Goal: Task Accomplishment & Management: Complete application form

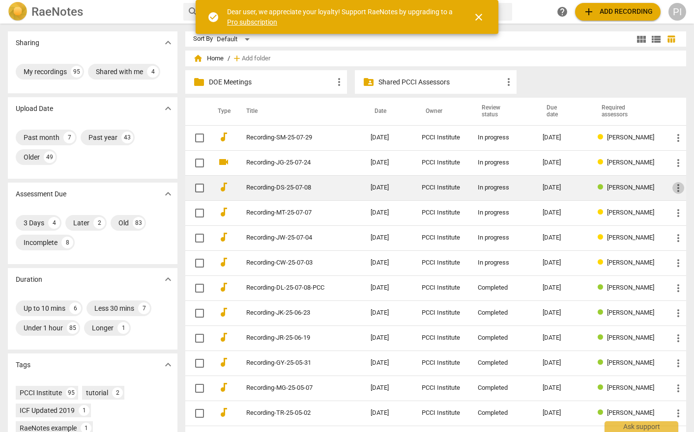
click at [675, 189] on span "more_vert" at bounding box center [678, 188] width 12 height 12
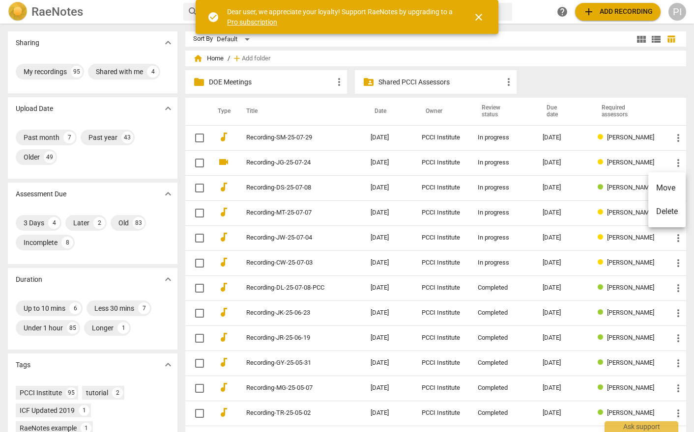
click at [478, 16] on span "close" at bounding box center [479, 17] width 12 height 12
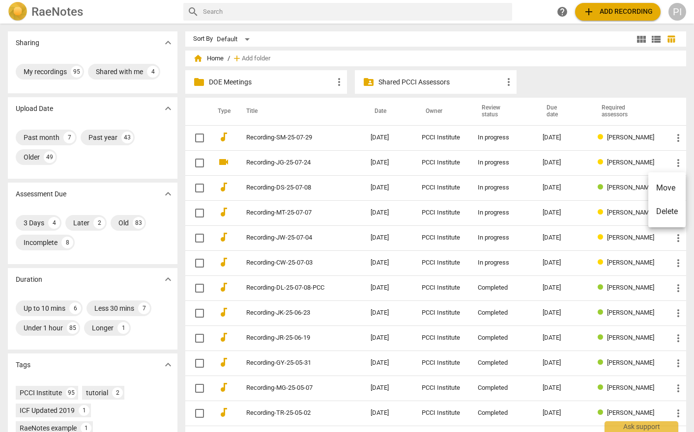
click at [197, 186] on div at bounding box center [347, 216] width 694 height 432
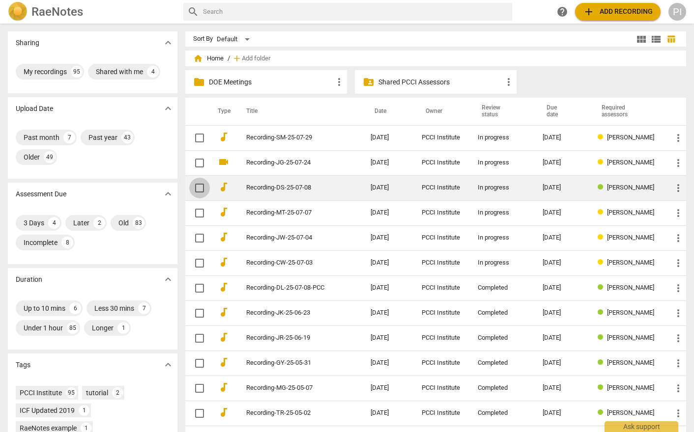
click at [198, 186] on input "checkbox" at bounding box center [199, 188] width 21 height 12
checkbox input "false"
click at [675, 187] on span "more_vert" at bounding box center [678, 188] width 12 height 12
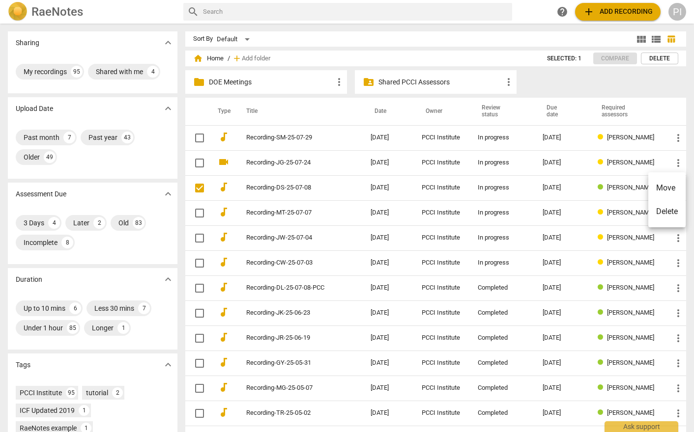
click at [359, 12] on div at bounding box center [347, 216] width 694 height 432
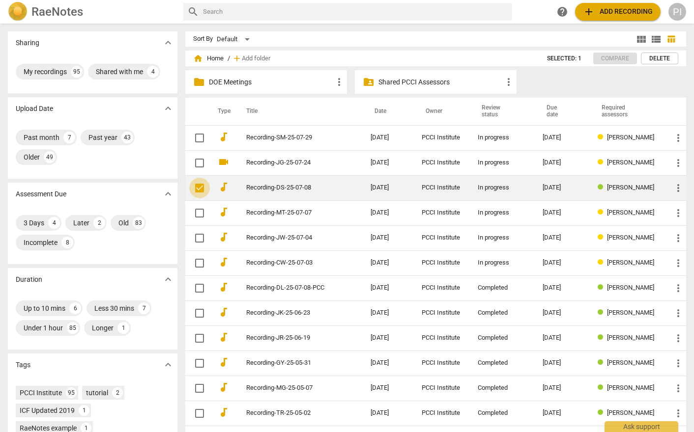
click at [198, 188] on input "checkbox" at bounding box center [199, 188] width 21 height 12
click at [335, 186] on td "Recording-DS-25-07-08" at bounding box center [298, 187] width 128 height 25
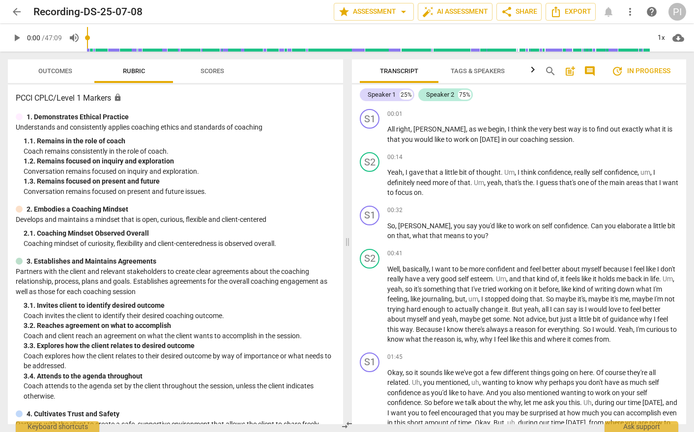
click at [631, 12] on span "more_vert" at bounding box center [630, 12] width 12 height 12
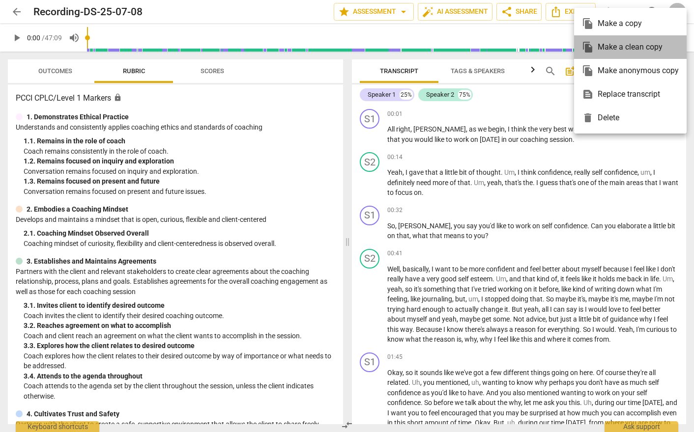
click at [610, 47] on div "file_copy Make a clean copy" at bounding box center [630, 47] width 97 height 24
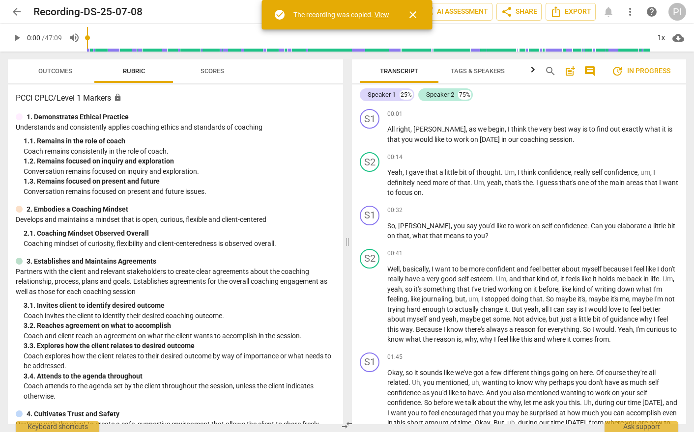
click at [17, 9] on span "arrow_back" at bounding box center [17, 12] width 12 height 12
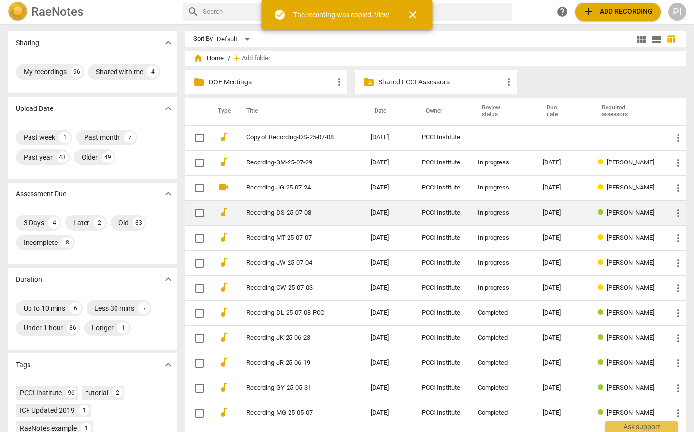
click at [341, 213] on td "Recording-DS-25-07-08" at bounding box center [298, 212] width 128 height 25
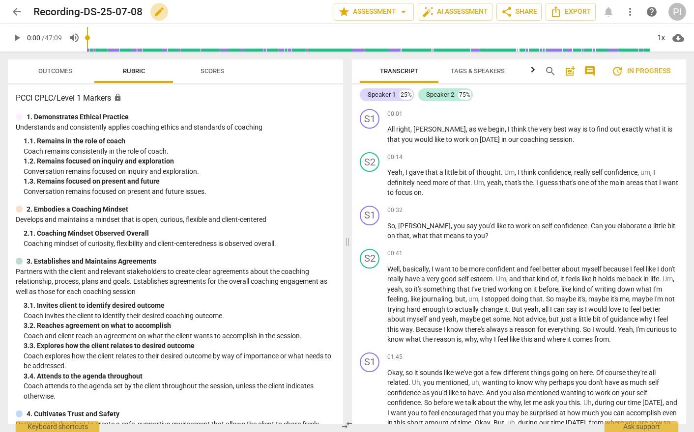
click at [162, 9] on span "edit" at bounding box center [159, 12] width 12 height 12
type input "Recording-DS-25-07-08 First Assignment"
click at [20, 9] on span "arrow_back" at bounding box center [17, 12] width 12 height 12
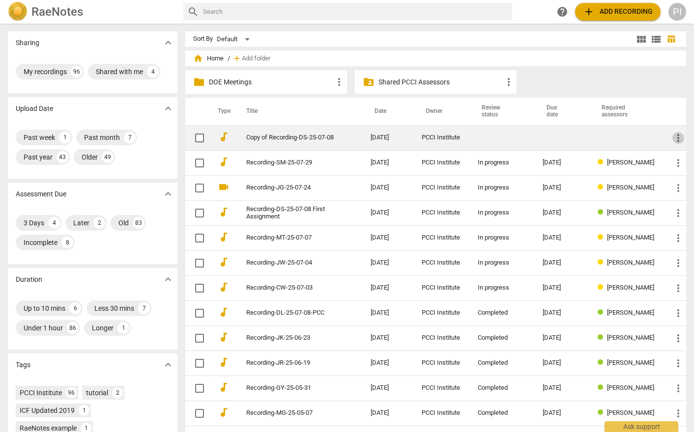
click at [672, 138] on span "more_vert" at bounding box center [678, 138] width 12 height 12
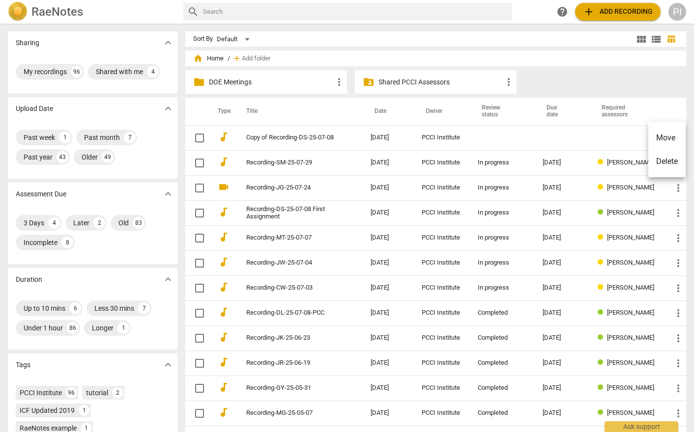
click at [285, 139] on div at bounding box center [347, 216] width 694 height 432
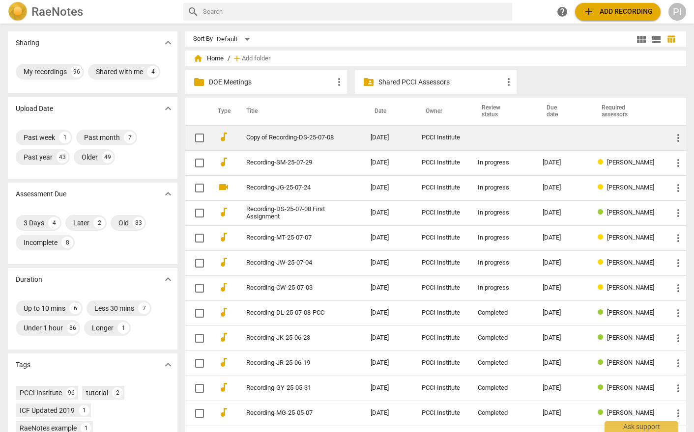
click at [288, 138] on link "Copy of Recording-DS-25-07-08" at bounding box center [290, 137] width 89 height 7
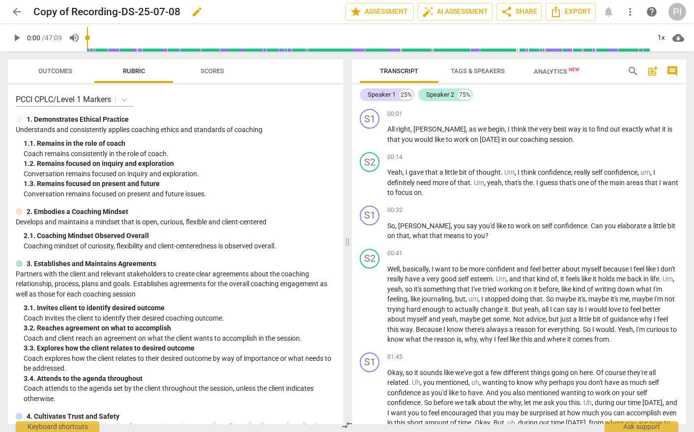
click at [73, 11] on h2 "Copy of Recording-DS-25-07-08" at bounding box center [106, 12] width 147 height 12
drag, startPoint x: 73, startPoint y: 11, endPoint x: 30, endPoint y: 11, distance: 42.3
click at [30, 11] on div "arrow_back Copy of Recording-DS-25-07-08 edit star Assessment auto_fix_high AI …" at bounding box center [347, 12] width 678 height 18
click at [70, 12] on h2 "Copy of Recording-DS-25-07-08" at bounding box center [106, 12] width 147 height 12
click at [73, 11] on h2 "Copy of Recording-DS-25-07-08" at bounding box center [106, 12] width 147 height 12
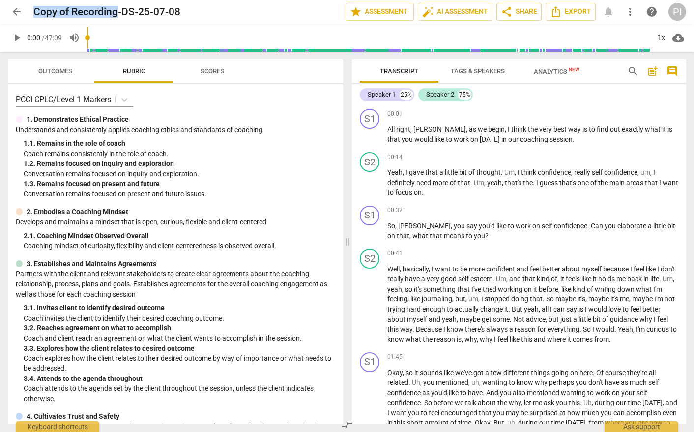
drag, startPoint x: 73, startPoint y: 11, endPoint x: 28, endPoint y: 11, distance: 44.2
click at [28, 11] on div "arrow_back Copy of Recording-DS-25-07-08 edit star Assessment auto_fix_high AI …" at bounding box center [347, 12] width 678 height 18
click at [67, 11] on h2 "Copy of Recording-DS-25-07-08" at bounding box center [106, 12] width 147 height 12
click at [70, 11] on h2 "Copy of Recording-DS-25-07-08" at bounding box center [106, 12] width 147 height 12
click at [197, 11] on span "edit" at bounding box center [197, 12] width 12 height 12
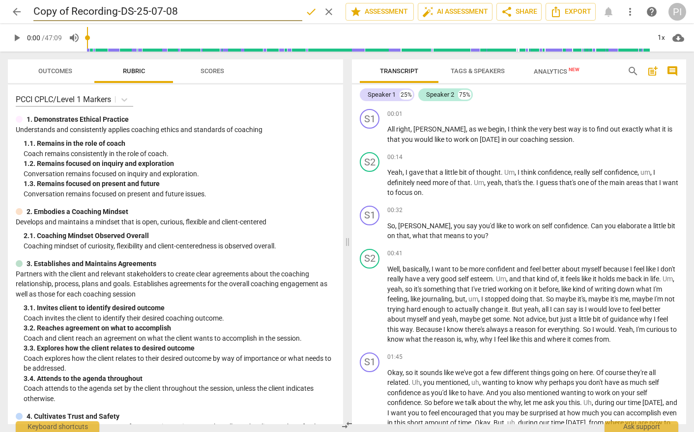
click at [69, 11] on input "Copy of Recording-DS-25-07-08" at bounding box center [167, 11] width 269 height 19
click at [72, 10] on input "Copy of Recording-DS-25-07-08" at bounding box center [167, 11] width 269 height 19
click at [272, 12] on input "Recording-DS-25-07-08" at bounding box center [167, 11] width 269 height 19
type input "Recording-DS-25-07-08"
click at [376, 9] on span "star Assessment" at bounding box center [379, 12] width 59 height 12
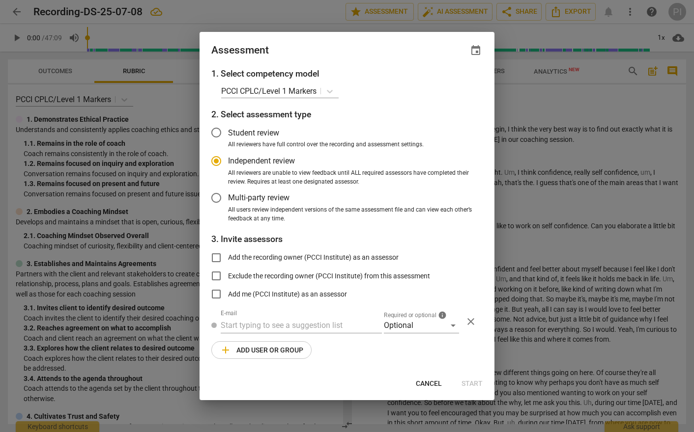
radio input "false"
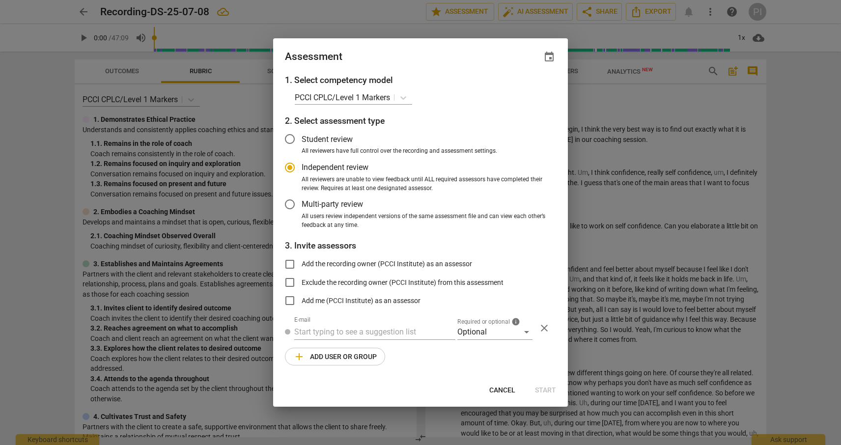
click at [549, 54] on span "event" at bounding box center [549, 57] width 12 height 12
click at [519, 88] on input "date" at bounding box center [490, 91] width 69 height 14
type input "[DATE]"
click at [388, 331] on div at bounding box center [420, 222] width 841 height 445
radio input "false"
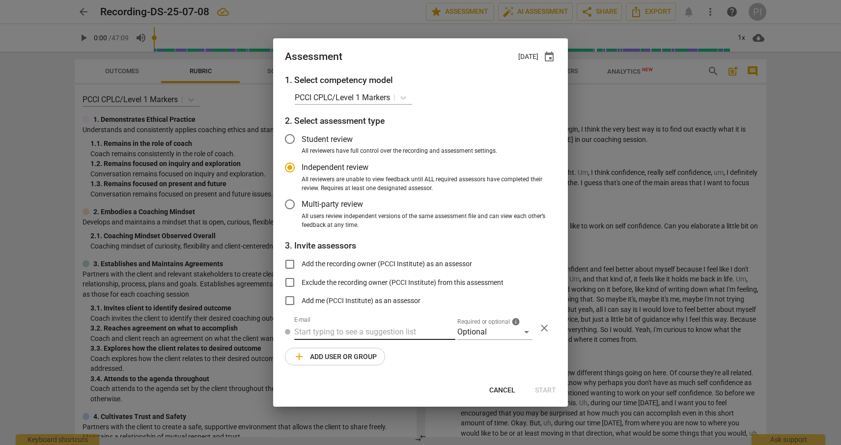
click at [361, 329] on input "text" at bounding box center [374, 332] width 161 height 16
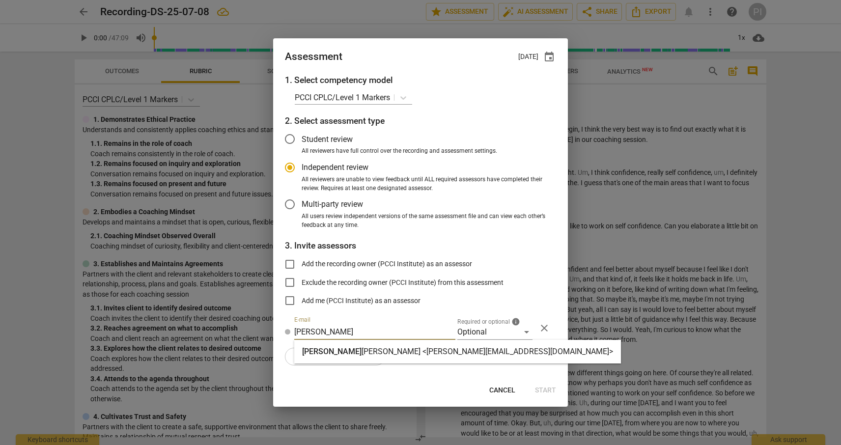
type input "[PERSON_NAME]"
click at [364, 352] on strong "[PERSON_NAME] <[PERSON_NAME][EMAIL_ADDRESS][DOMAIN_NAME]>" at bounding box center [488, 351] width 252 height 9
radio input "false"
type input "[PERSON_NAME] <[PERSON_NAME][EMAIL_ADDRESS][DOMAIN_NAME]>"
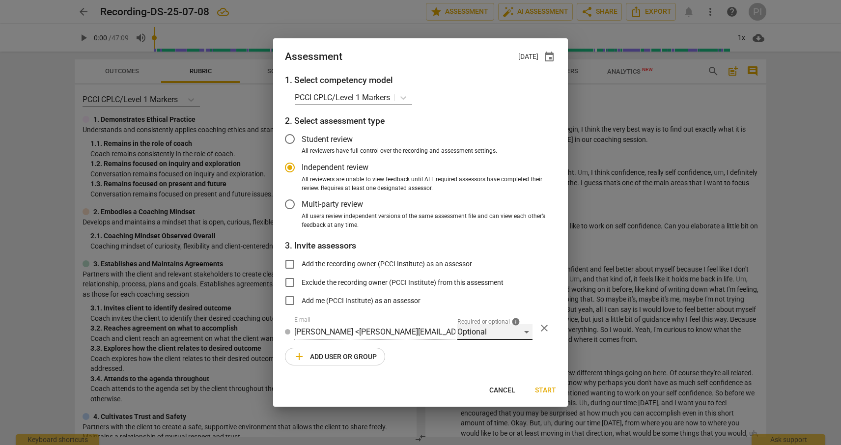
click at [525, 333] on div "Optional" at bounding box center [494, 332] width 75 height 16
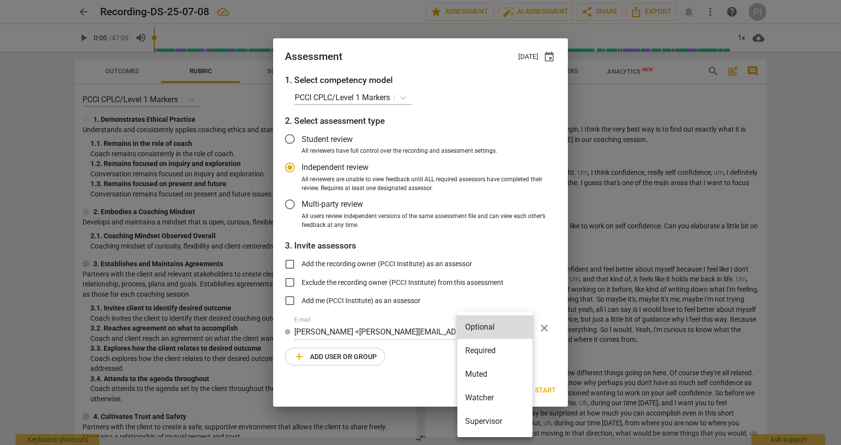
click at [474, 351] on li "Required" at bounding box center [494, 351] width 75 height 24
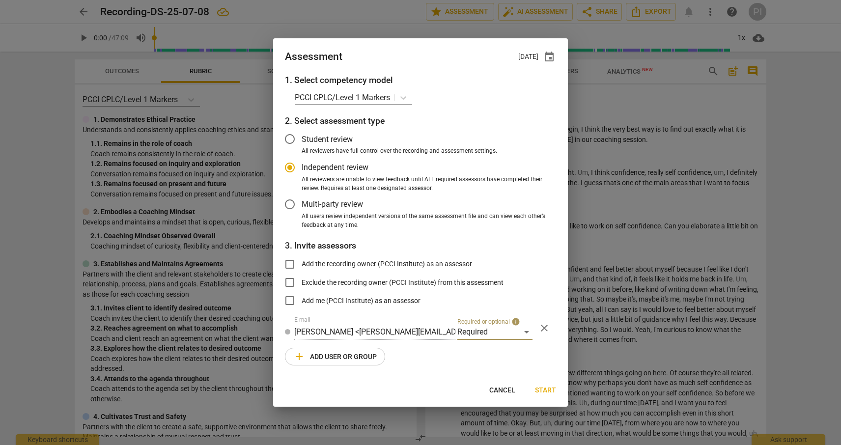
click at [328, 356] on span "add Add user or group" at bounding box center [335, 357] width 84 height 12
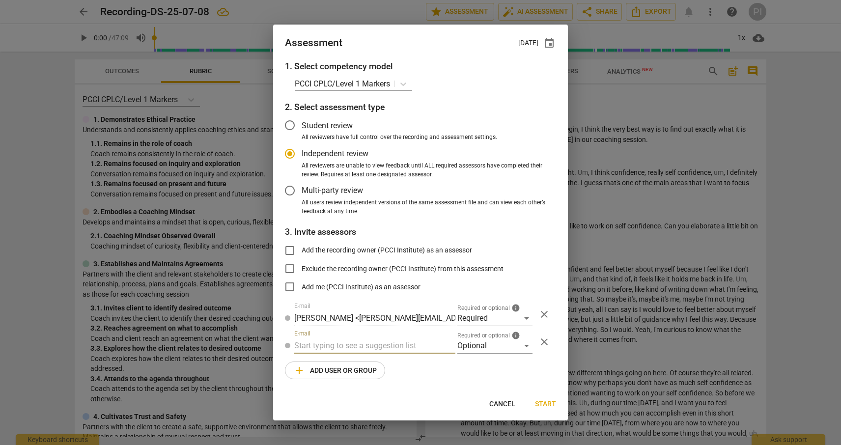
radio input "false"
click at [335, 343] on input "text" at bounding box center [374, 346] width 161 height 16
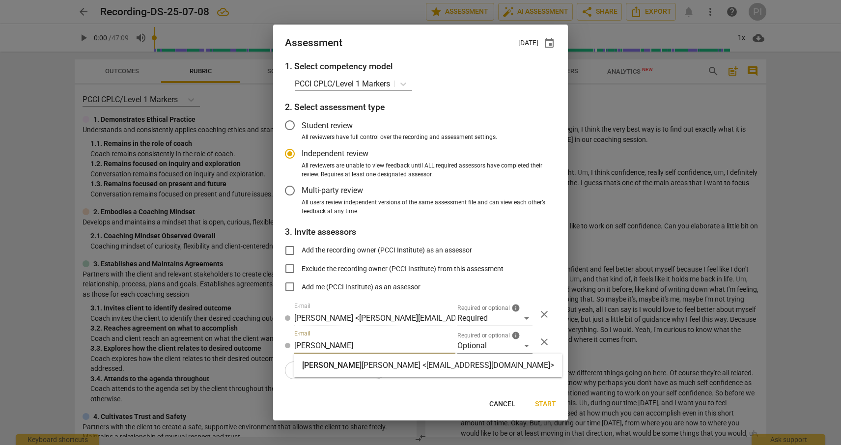
type input "[PERSON_NAME]"
click at [362, 364] on strong "[PERSON_NAME] <[EMAIL_ADDRESS][DOMAIN_NAME]>" at bounding box center [458, 365] width 193 height 9
radio input "false"
type input "[PERSON_NAME] <[EMAIL_ADDRESS][DOMAIN_NAME]>"
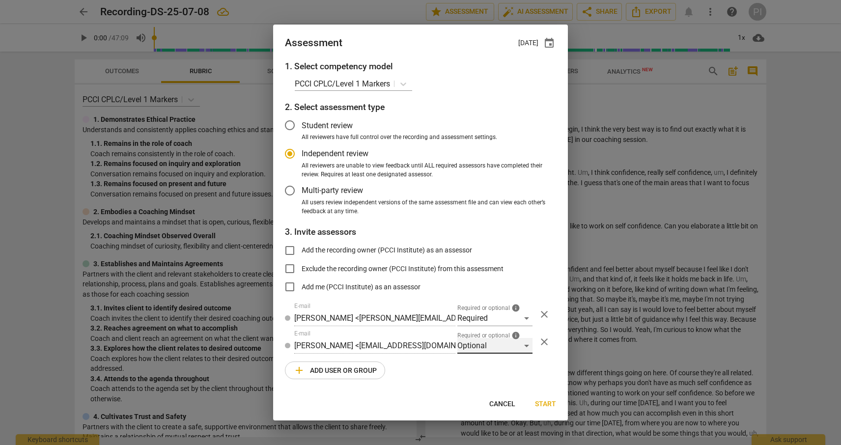
click at [521, 343] on div "Optional" at bounding box center [494, 346] width 75 height 16
click at [484, 423] on li "Supervisor" at bounding box center [494, 422] width 75 height 24
click at [547, 404] on span "Start" at bounding box center [545, 404] width 21 height 10
radio input "false"
type input "PCCI Institute <[EMAIL_ADDRESS][DOMAIN_NAME]>"
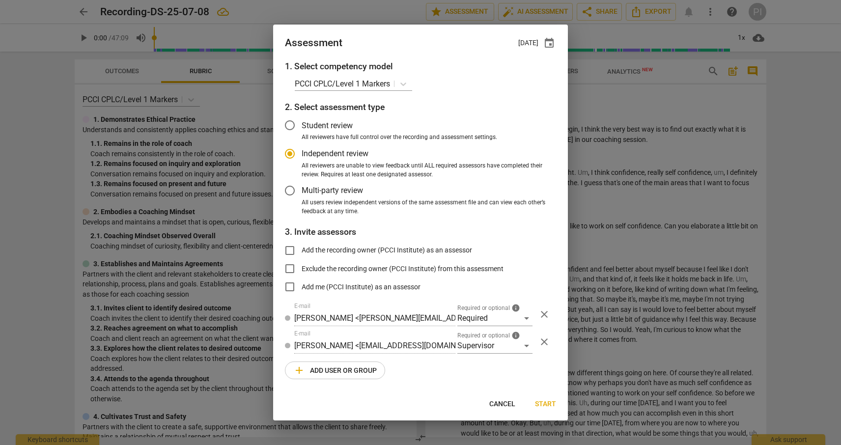
type input "[PERSON_NAME] <[PERSON_NAME][EMAIL_ADDRESS][DOMAIN_NAME]>"
